Goal: Task Accomplishment & Management: Complete application form

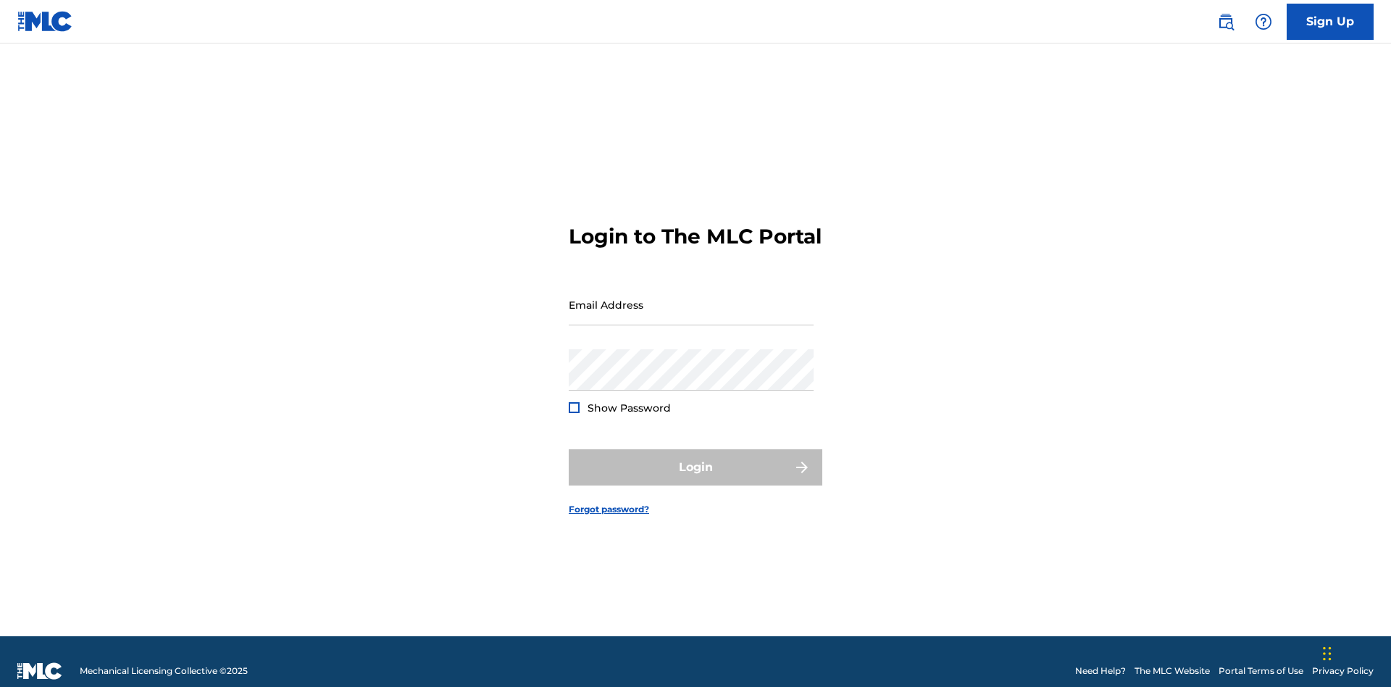
scroll to position [19, 0]
click at [691, 298] on input "Email Address" at bounding box center [691, 304] width 245 height 41
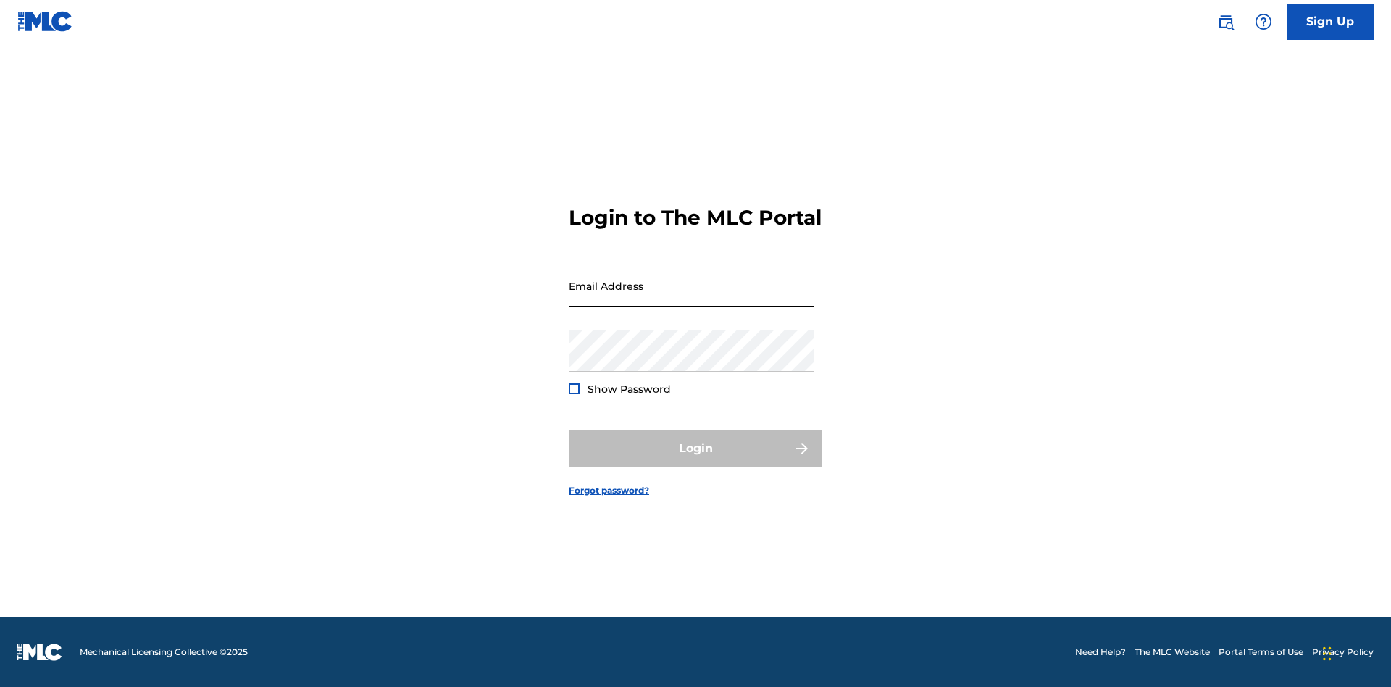
scroll to position [19, 0]
type input "[EMAIL_ADDRESS][DOMAIN_NAME]"
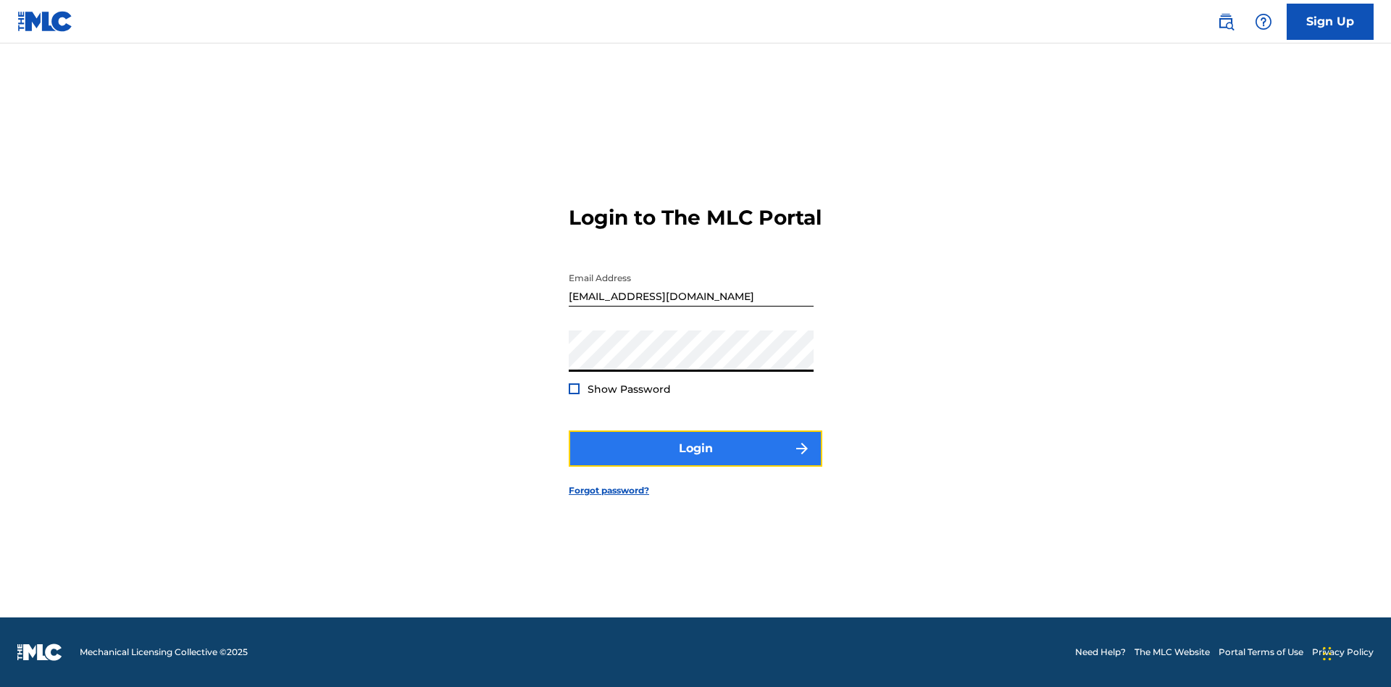
click at [696, 461] on button "Login" at bounding box center [696, 448] width 254 height 36
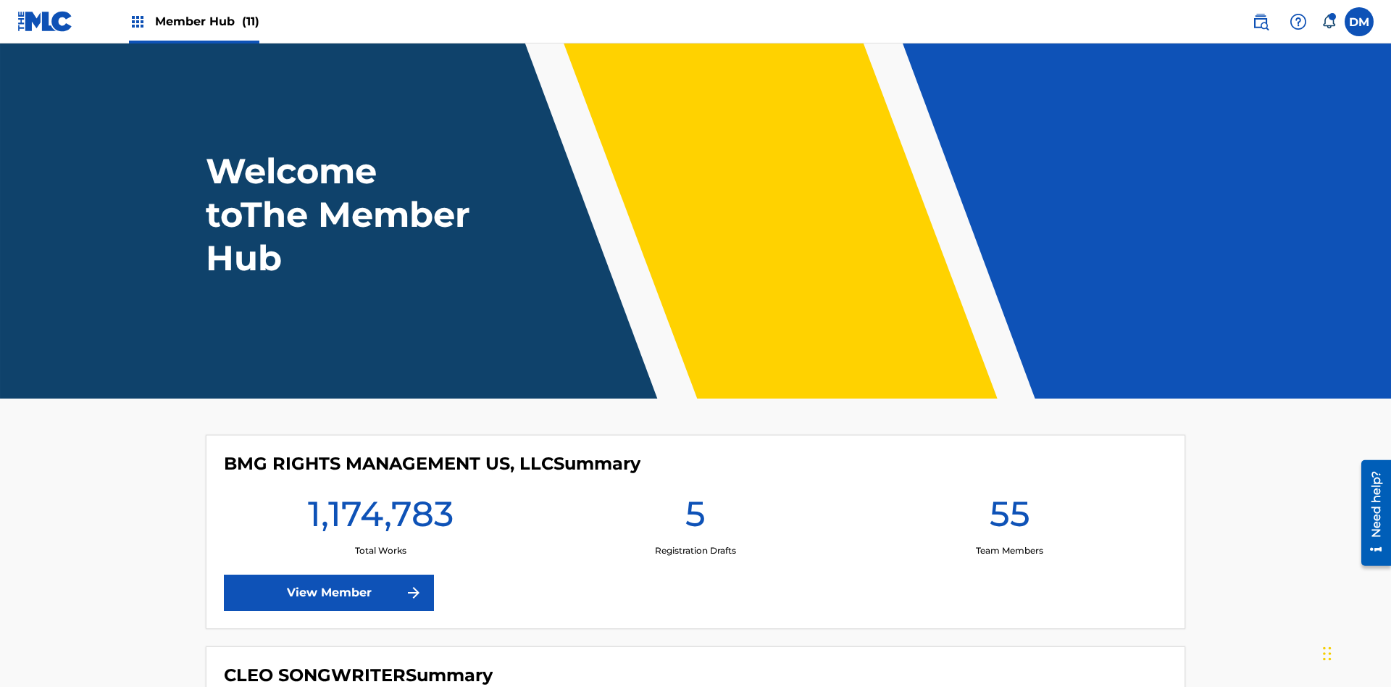
click at [206, 21] on span "Member Hub (11)" at bounding box center [207, 21] width 104 height 17
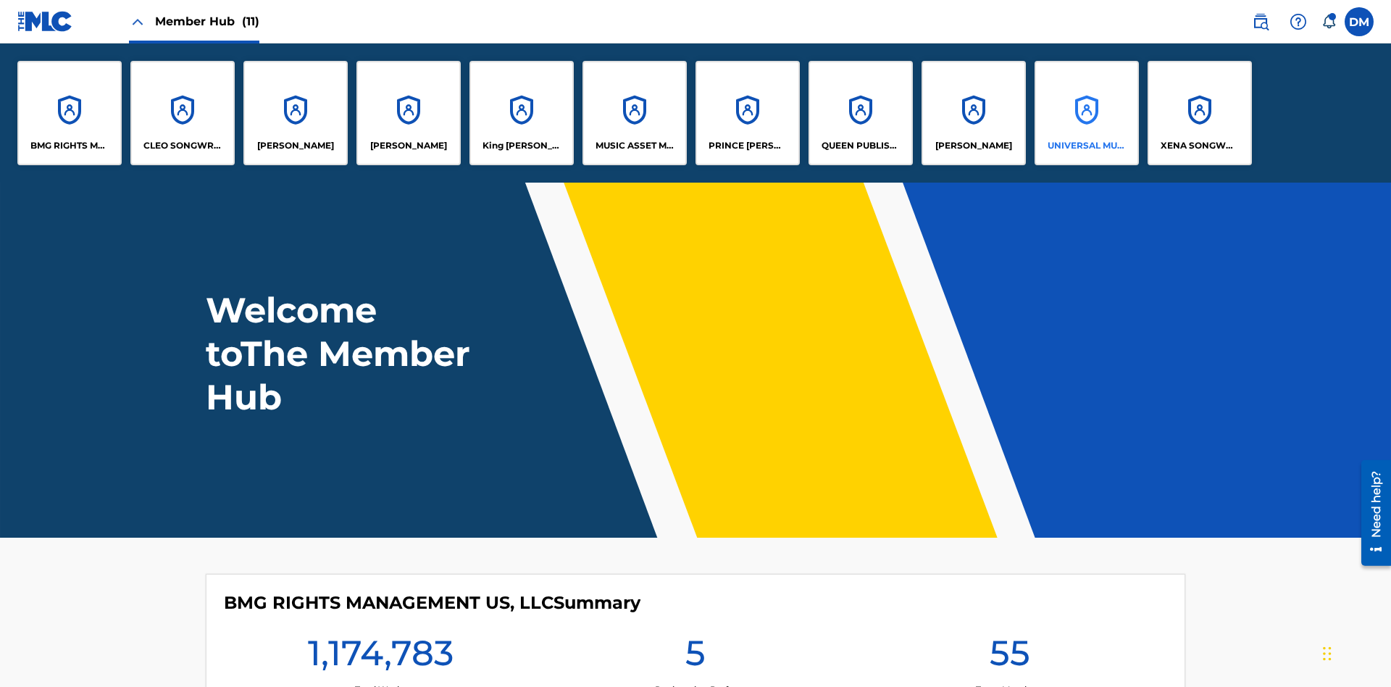
click at [1086, 146] on p "UNIVERSAL MUSIC PUB GROUP" at bounding box center [1087, 145] width 79 height 13
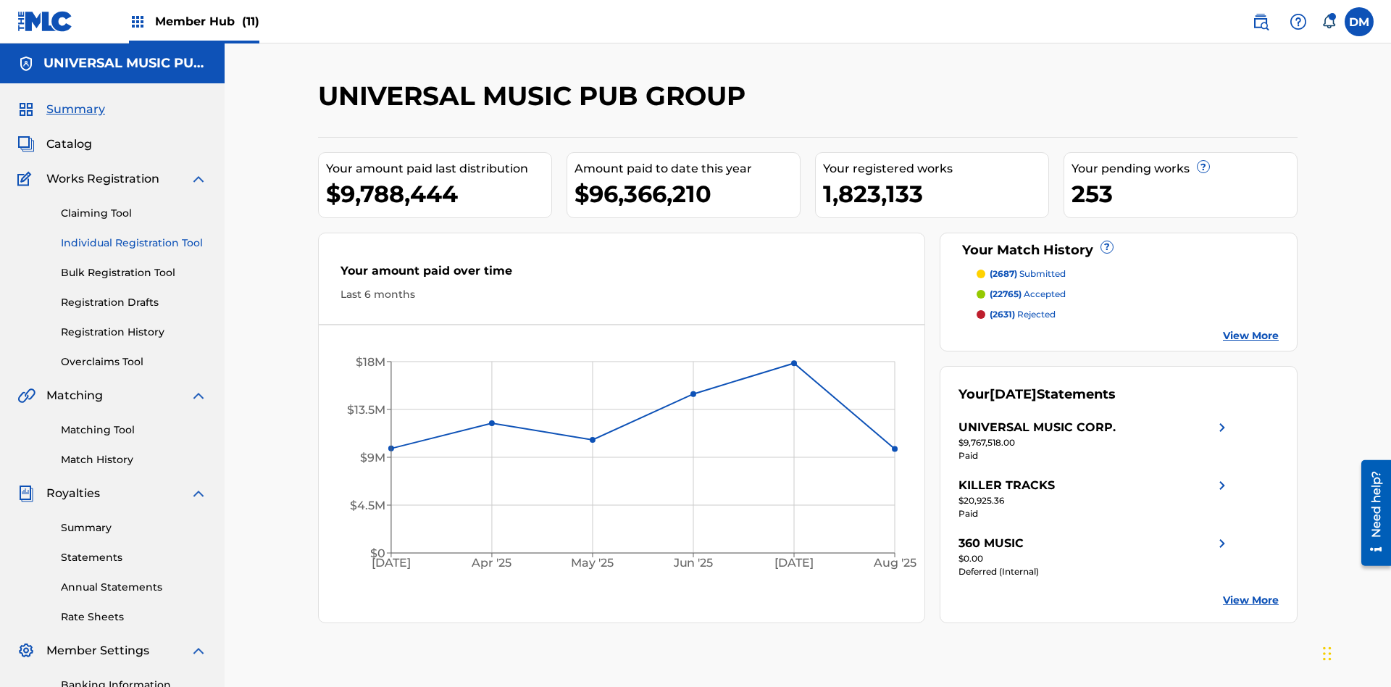
click at [134, 235] on link "Individual Registration Tool" at bounding box center [134, 242] width 146 height 15
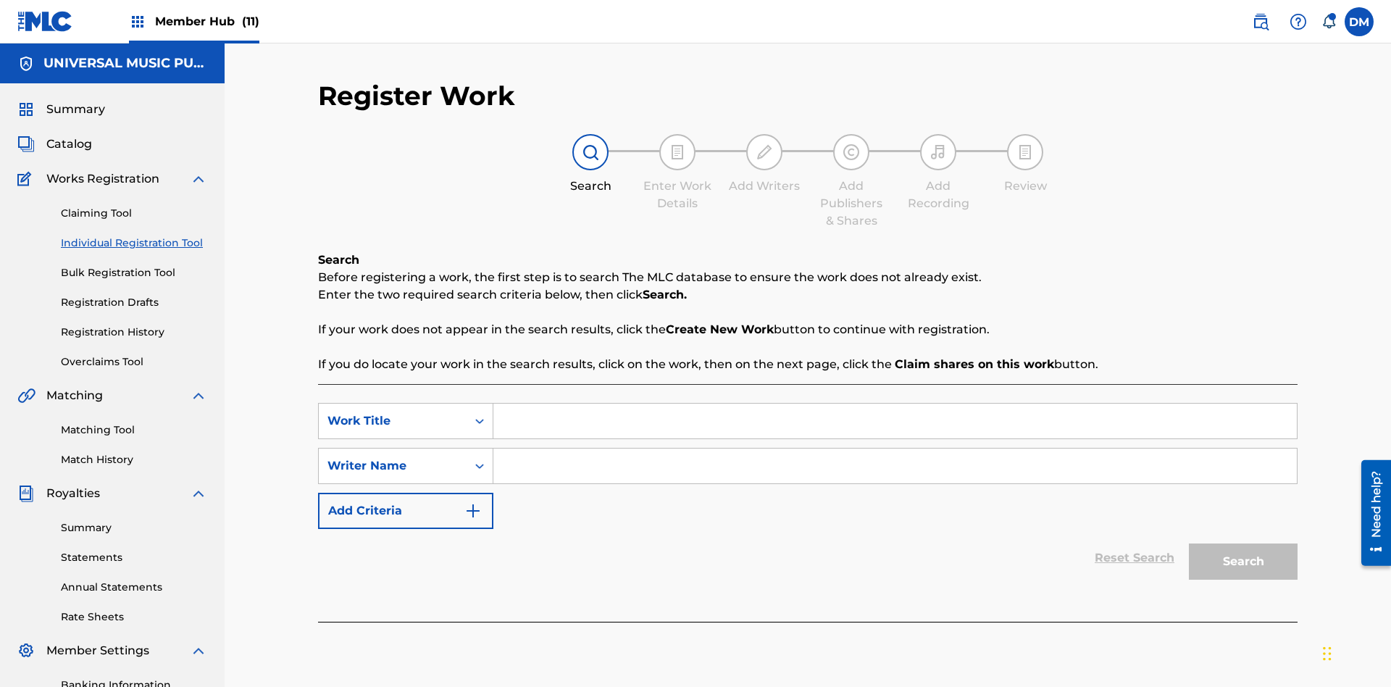
click at [895, 404] on input "Search Form" at bounding box center [894, 421] width 803 height 35
type input "Internal User Delete Single Draft"
click at [895, 448] on input "Search Form" at bounding box center [894, 465] width 803 height 35
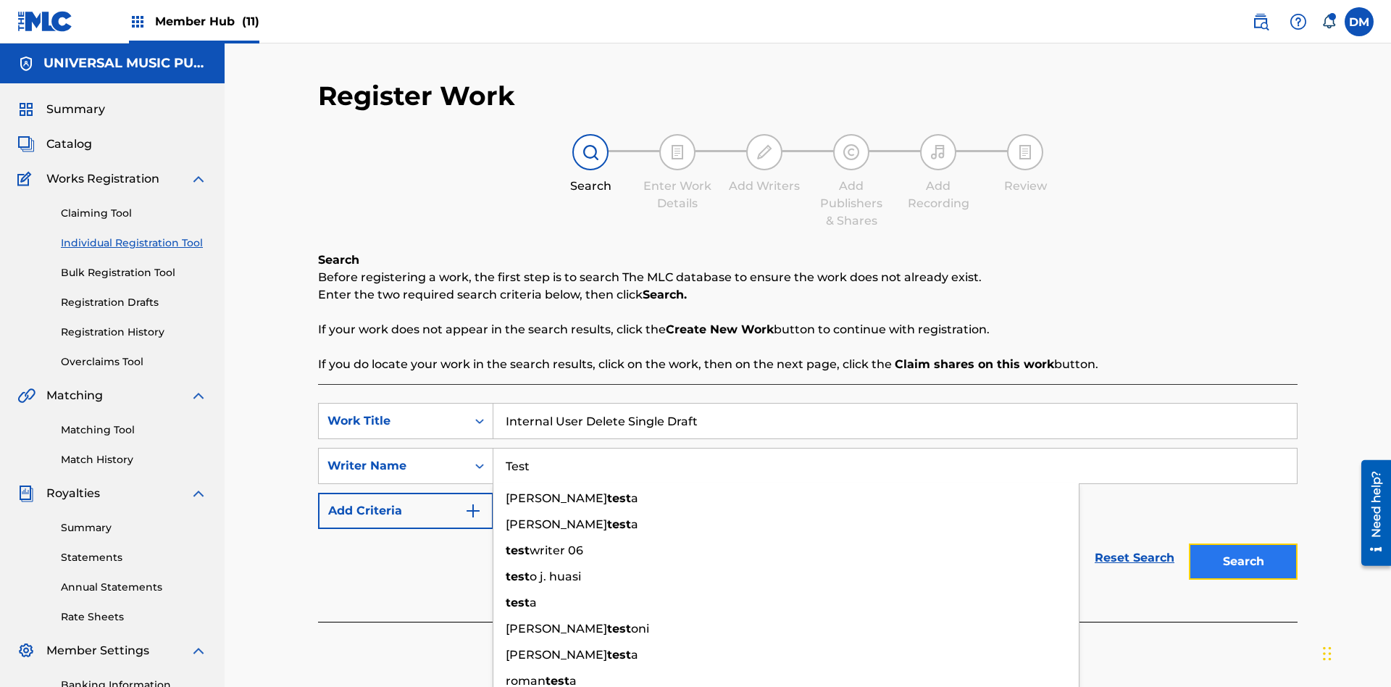
click at [1243, 543] on button "Search" at bounding box center [1243, 561] width 109 height 36
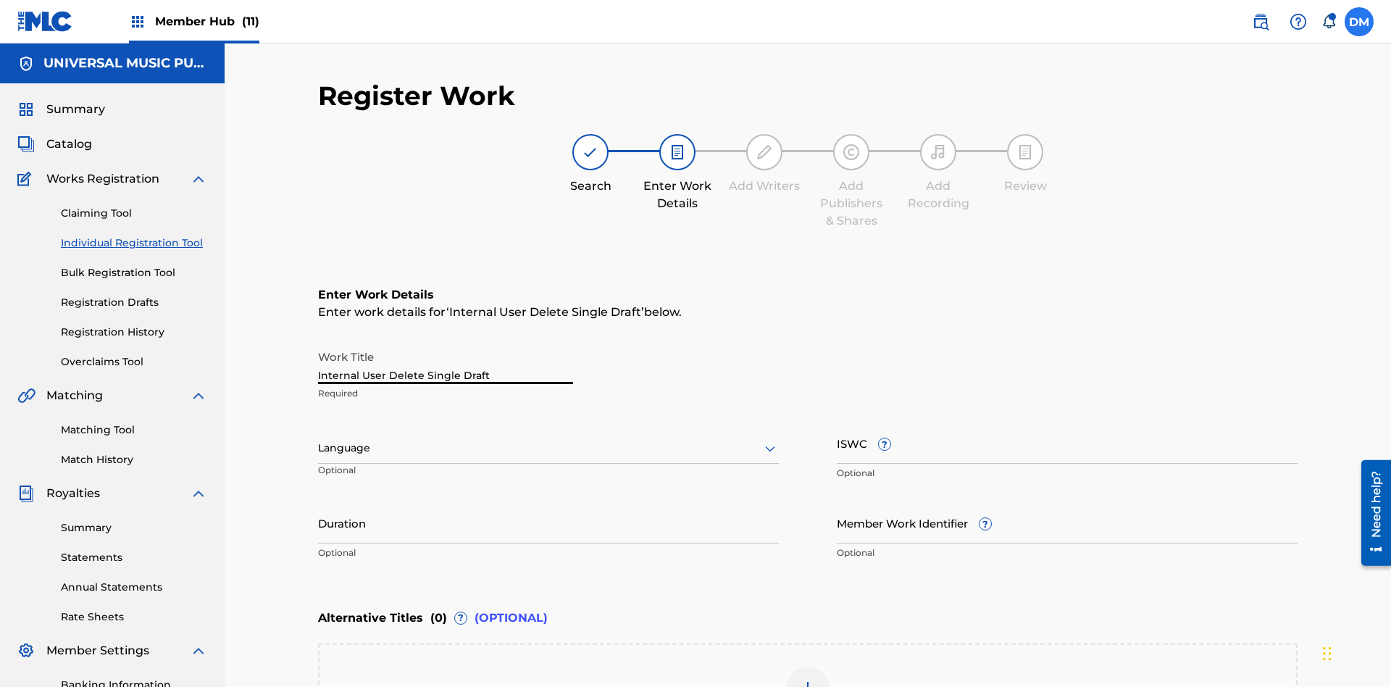
click at [1359, 21] on label at bounding box center [1359, 21] width 29 height 29
click at [1359, 22] on input "DM Duke McTesterson duke.mctesterson@gmail.com Notification Preferences Profile…" at bounding box center [1359, 22] width 0 height 0
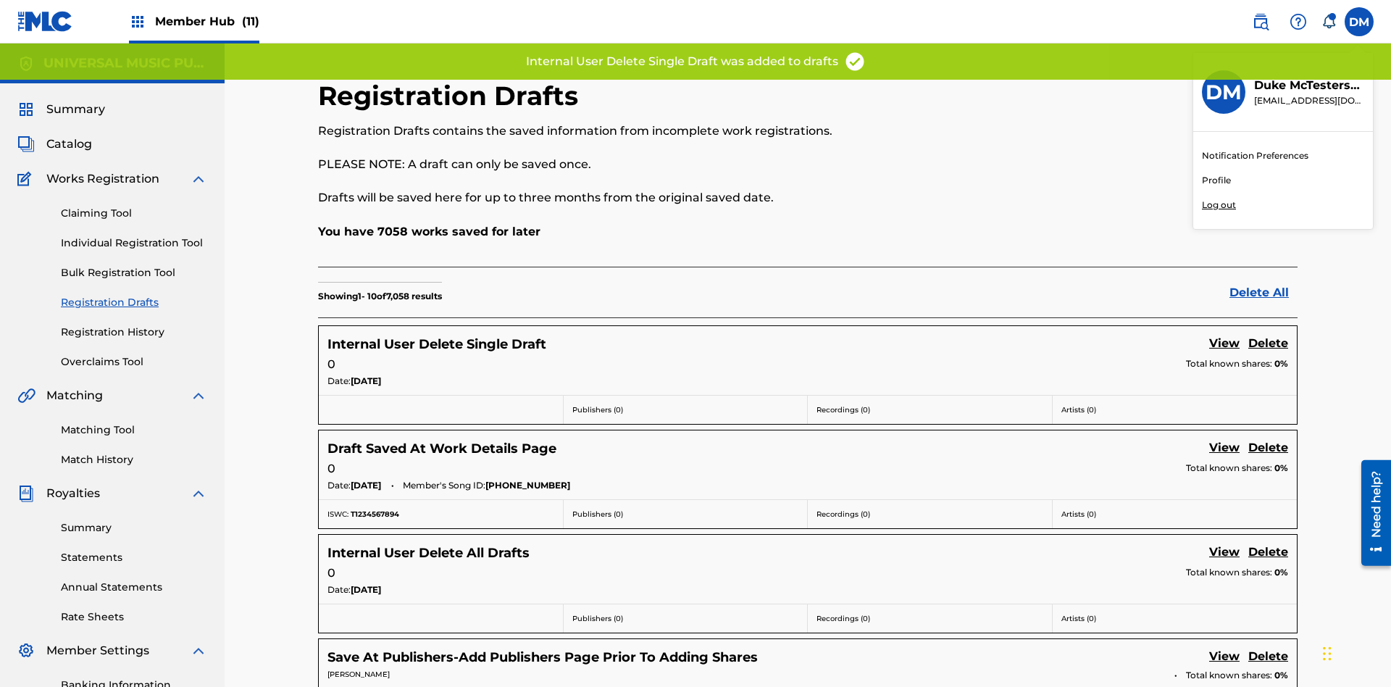
click at [1219, 205] on p "Log out" at bounding box center [1219, 205] width 34 height 13
click at [1359, 22] on input "DM Duke McTesterson duke.mctesterson@gmail.com Notification Preferences Profile…" at bounding box center [1359, 22] width 0 height 0
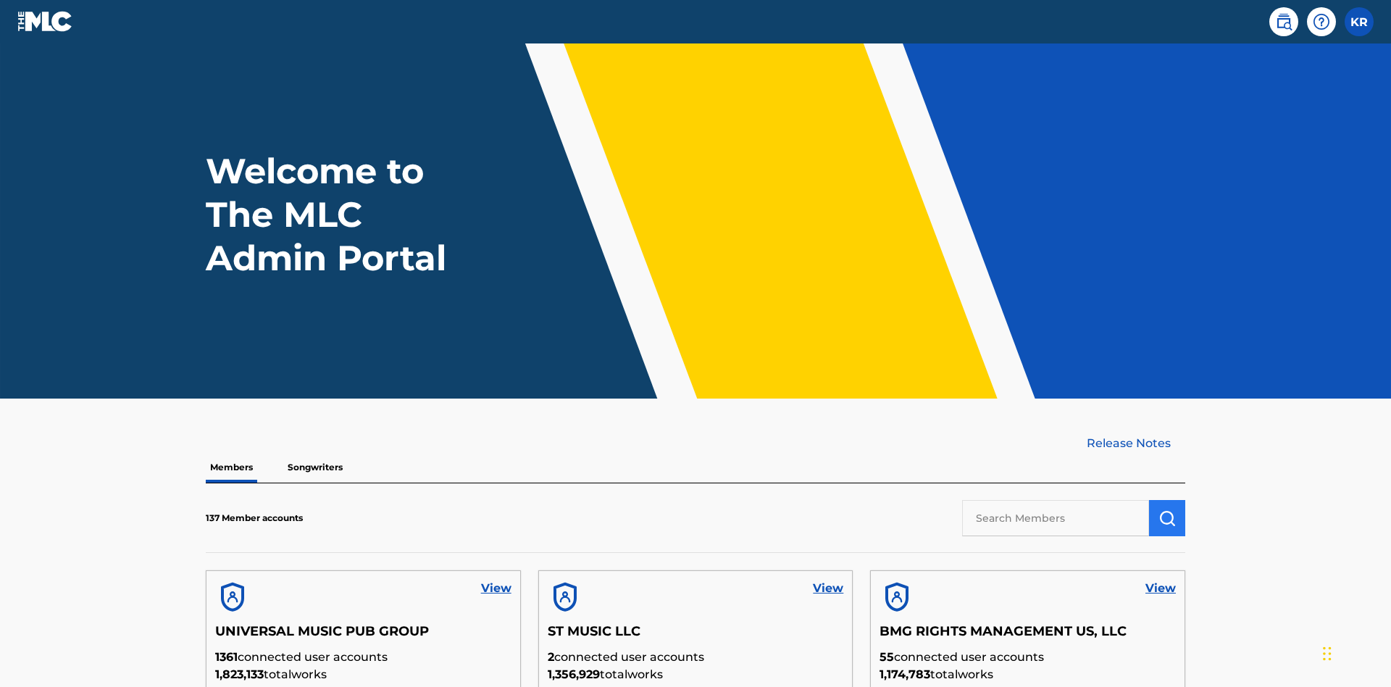
click at [1056, 500] on input "text" at bounding box center [1055, 518] width 187 height 36
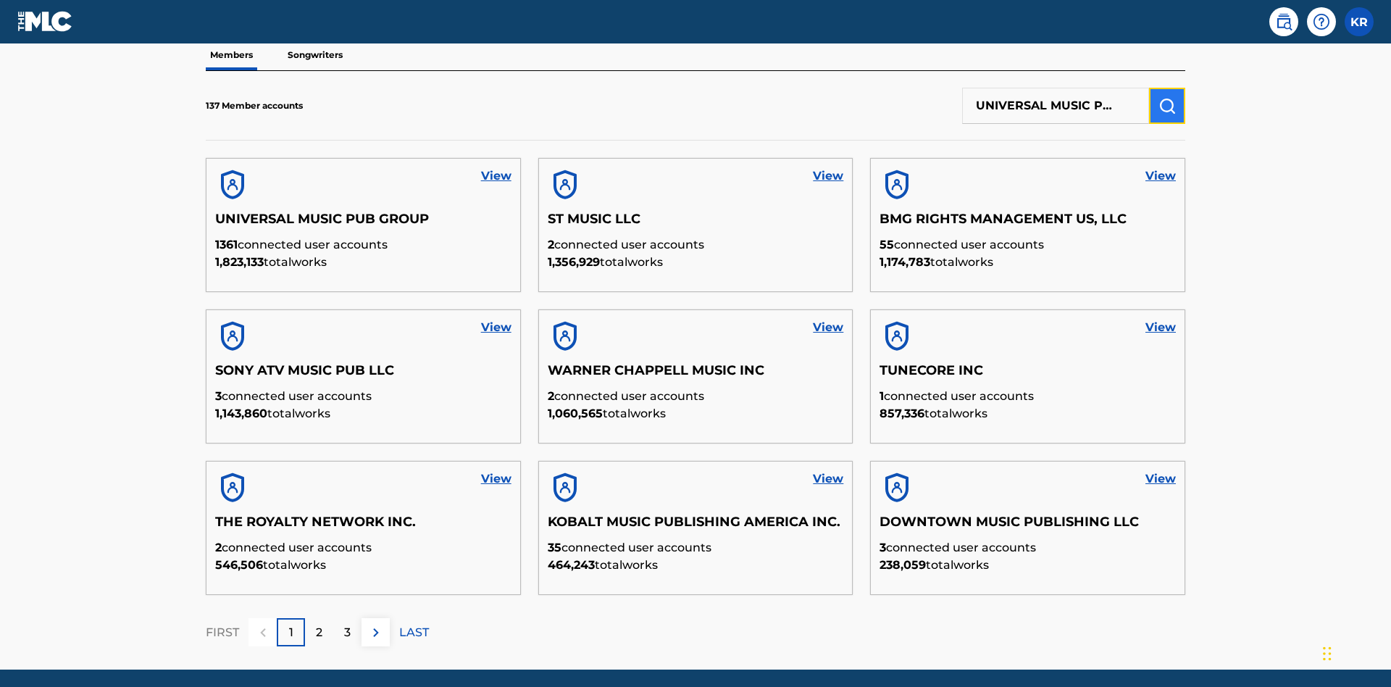
click at [1167, 97] on img "submit" at bounding box center [1166, 105] width 17 height 17
